Goal: Navigation & Orientation: Find specific page/section

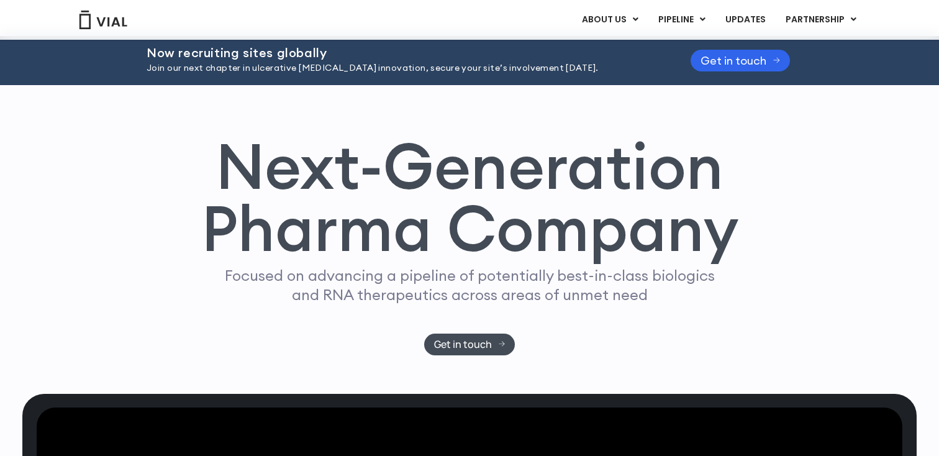
scroll to position [14, 0]
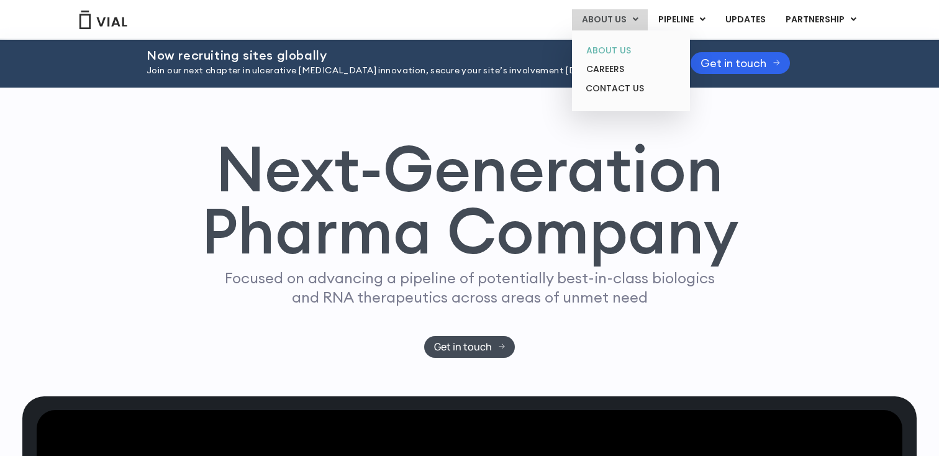
click at [625, 47] on link "ABOUT US" at bounding box center [630, 50] width 109 height 19
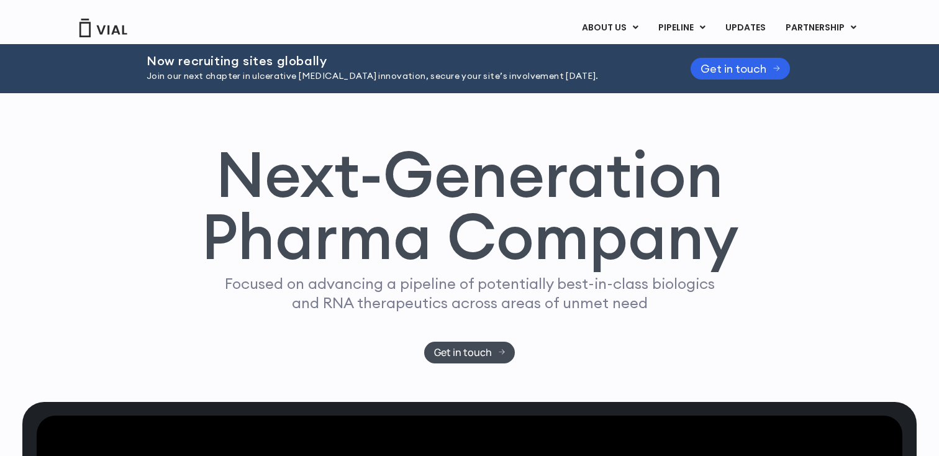
scroll to position [0, 0]
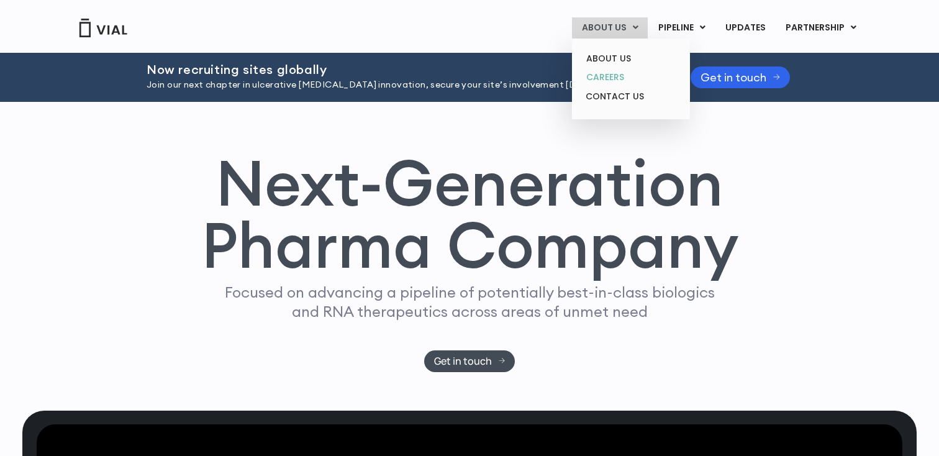
click at [625, 80] on link "CAREERS" at bounding box center [630, 77] width 109 height 19
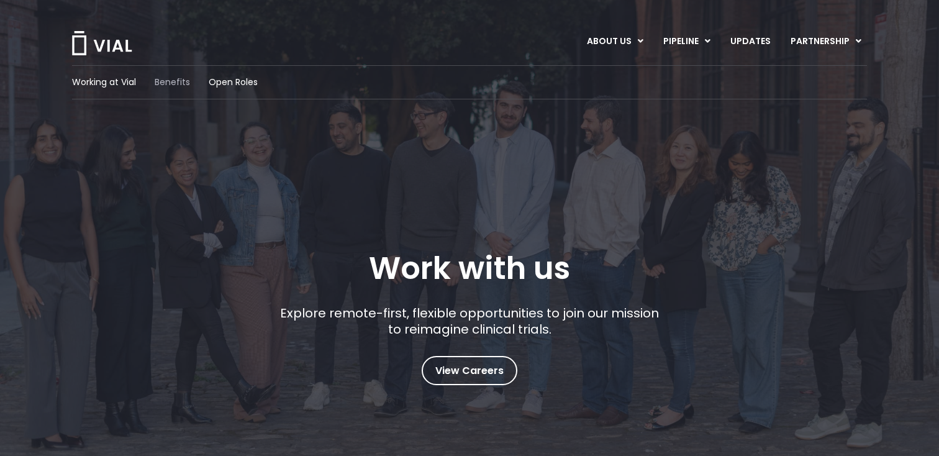
click at [174, 81] on span "Benefits" at bounding box center [172, 82] width 35 height 13
click at [243, 86] on span "Open Roles" at bounding box center [233, 82] width 49 height 13
click at [107, 46] on img at bounding box center [102, 43] width 62 height 24
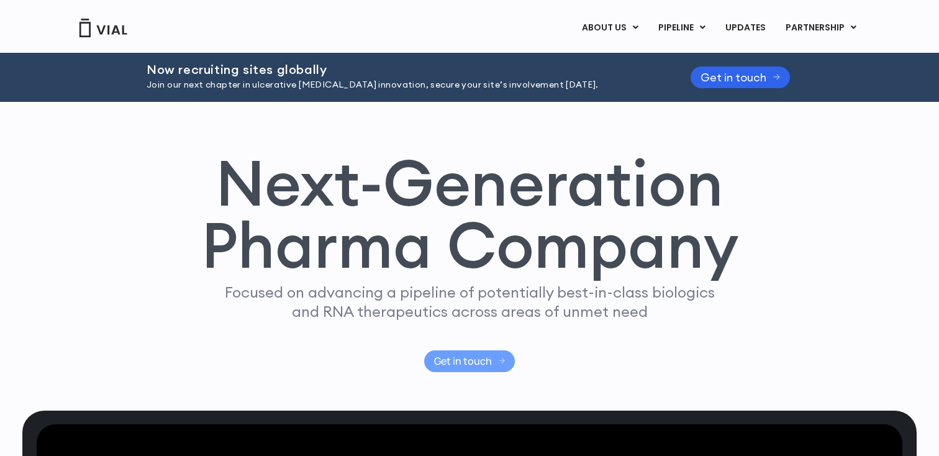
click at [482, 361] on span "Get in touch" at bounding box center [463, 361] width 58 height 9
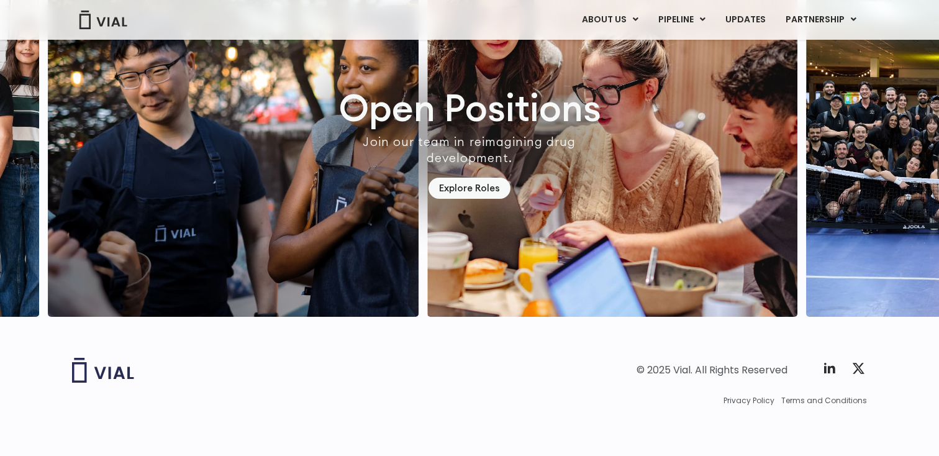
scroll to position [3627, 0]
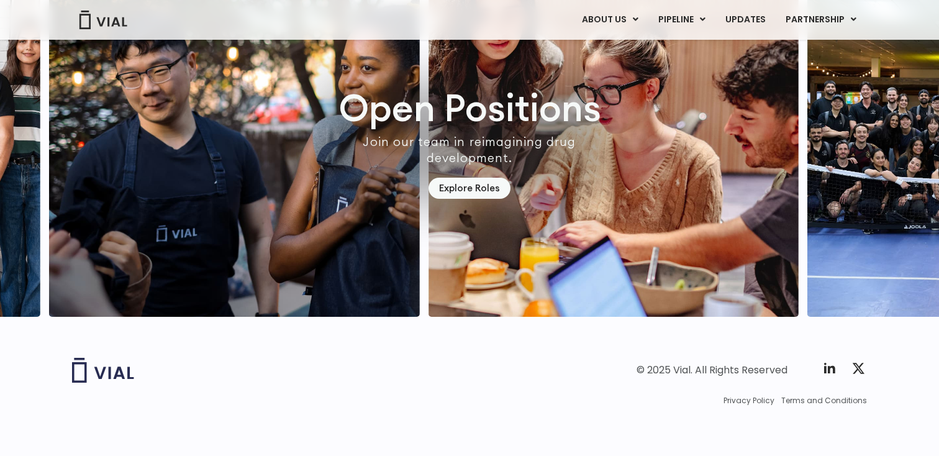
click at [567, 19] on div "ABOUT US ABOUT US CAREERS CONTACT US PIPELINE TL1A HLE PHASE 2 INHBE/ACTIVIN E …" at bounding box center [469, 19] width 795 height 21
